Goal: Information Seeking & Learning: Find specific page/section

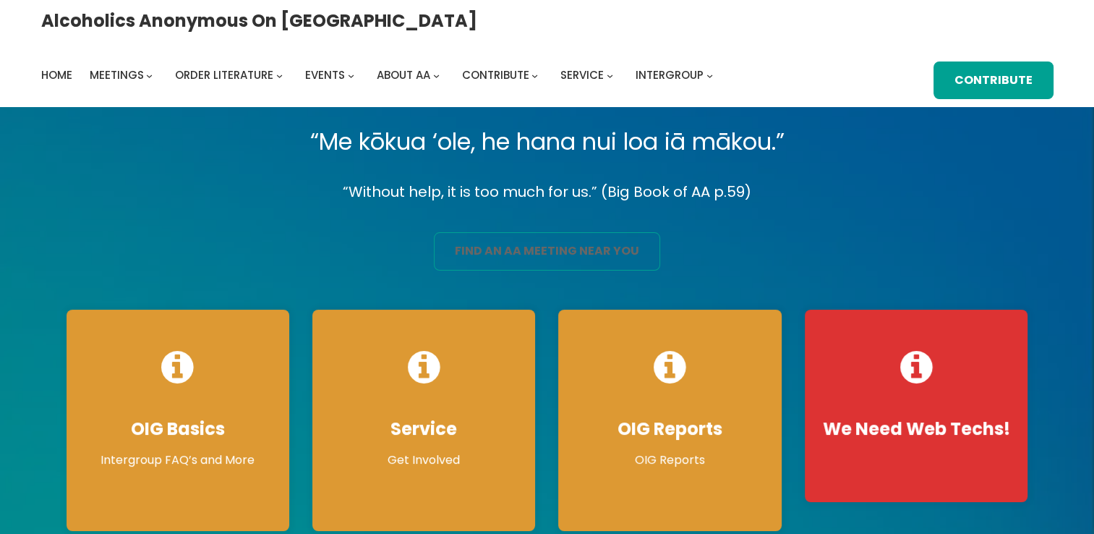
click at [507, 250] on link "find an aa meeting near you" at bounding box center [547, 251] width 226 height 38
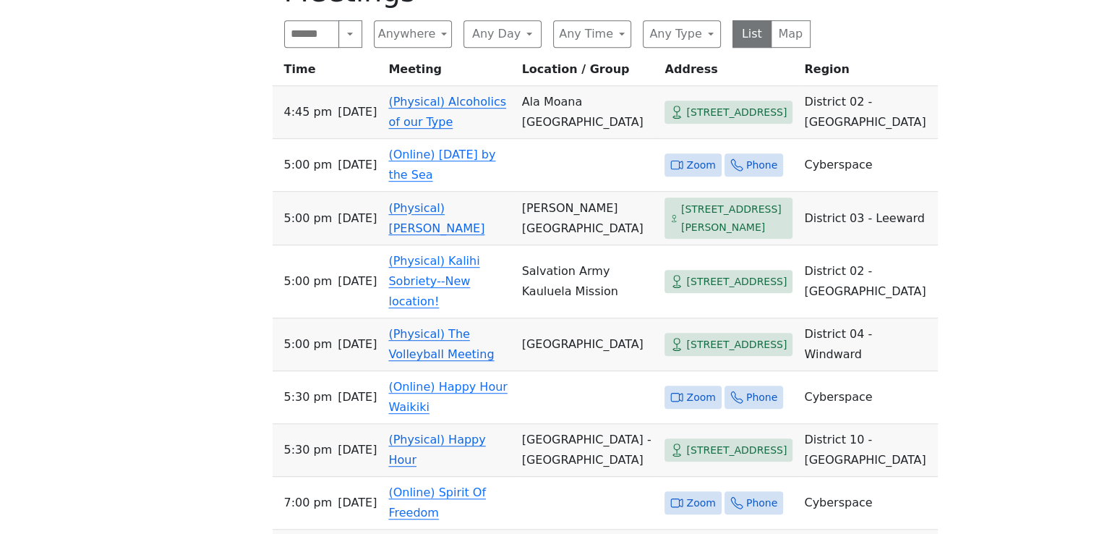
scroll to position [820, 0]
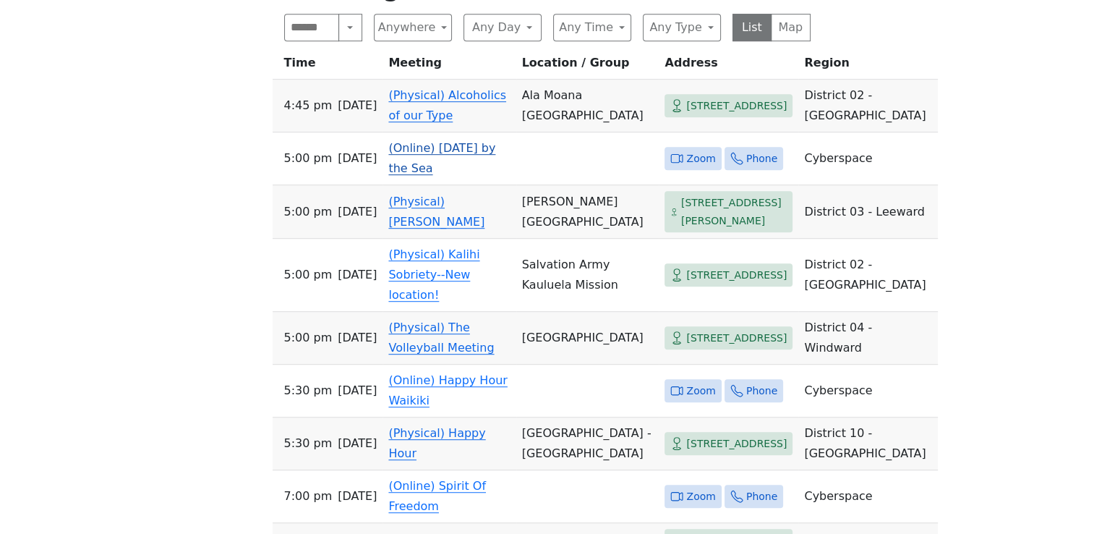
click at [686, 150] on span "Zoom" at bounding box center [700, 159] width 29 height 18
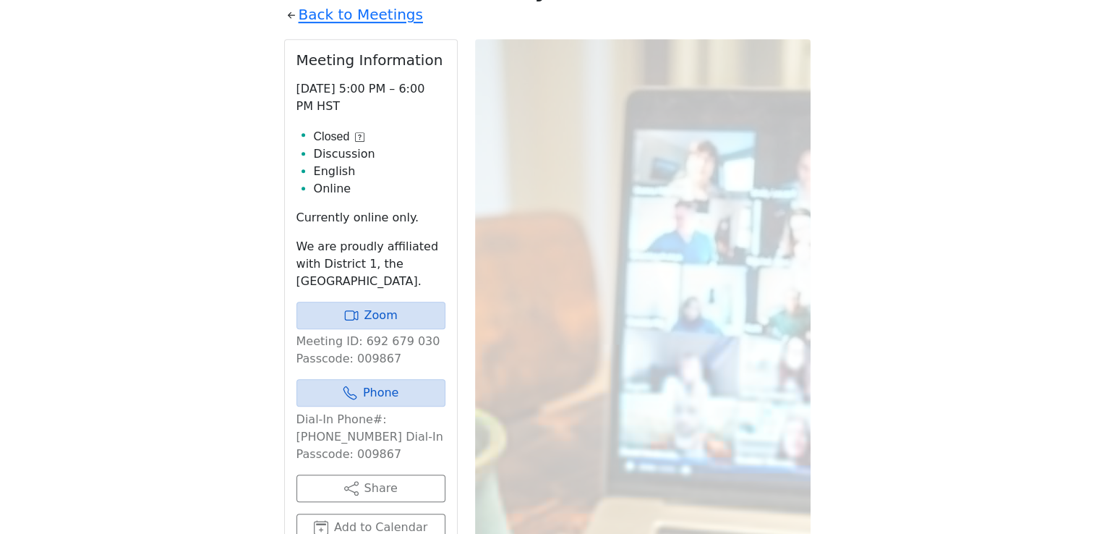
scroll to position [751, 0]
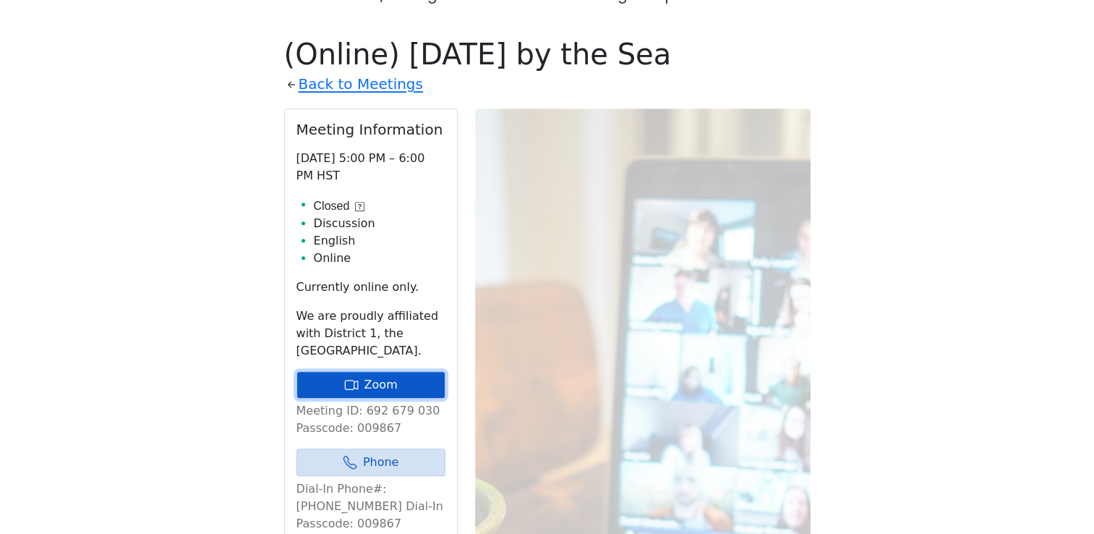
click at [378, 371] on link "Zoom" at bounding box center [371, 384] width 149 height 27
